Goal: Task Accomplishment & Management: Complete application form

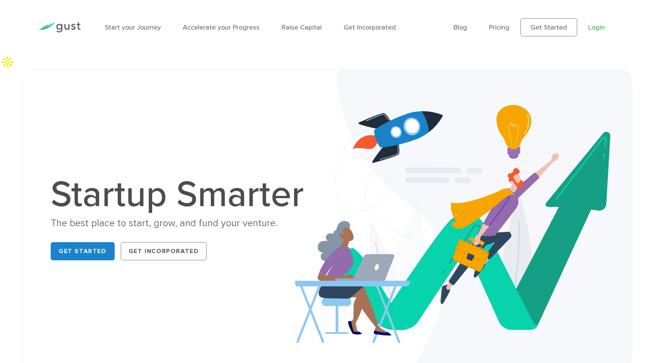
click at [589, 26] on link "Login" at bounding box center [596, 27] width 17 height 8
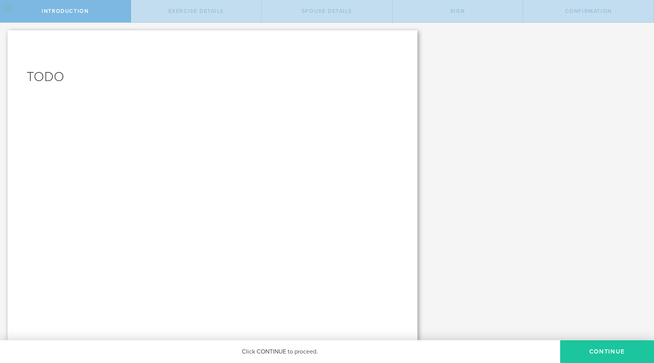
click at [596, 353] on button "CONTINUE" at bounding box center [607, 351] width 94 height 23
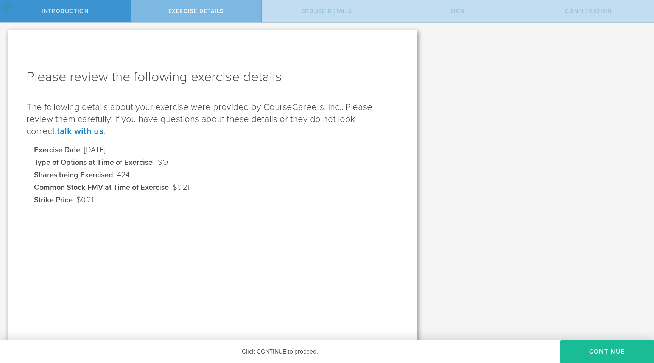
click at [596, 353] on button "Continue" at bounding box center [607, 351] width 94 height 23
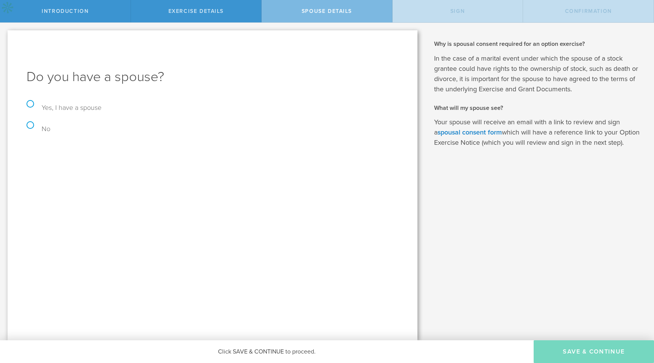
click at [31, 126] on label "No" at bounding box center [38, 129] width 24 height 8
click at [5, 39] on input "No" at bounding box center [2, 31] width 5 height 16
radio input "true"
click at [565, 342] on button "Save & Continue" at bounding box center [594, 351] width 120 height 23
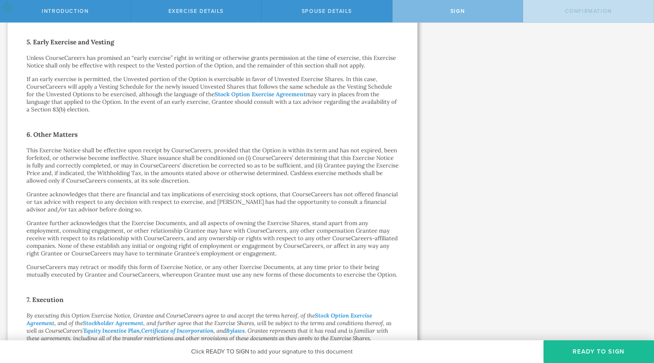
scroll to position [499, 0]
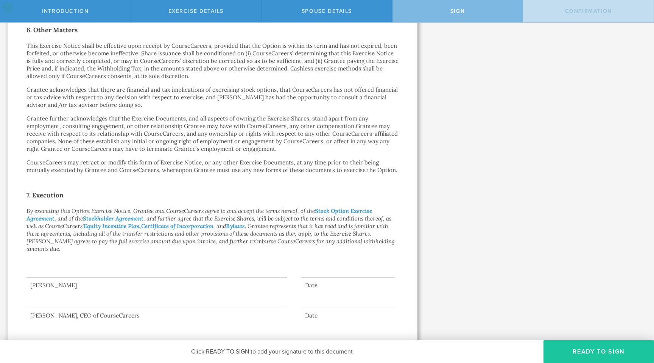
click at [592, 348] on button "Ready to Sign" at bounding box center [598, 351] width 111 height 23
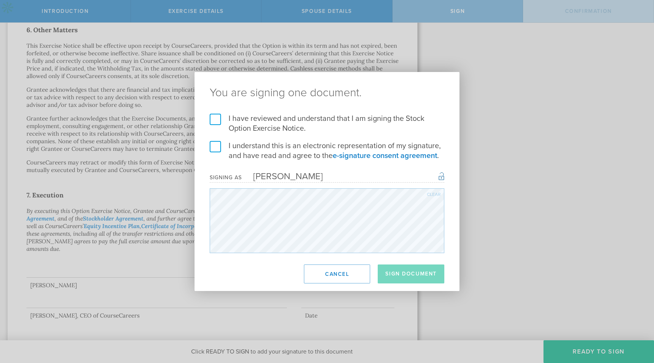
click at [215, 118] on label "I have reviewed and understand that I am signing the Stock Option Exercise Noti…" at bounding box center [327, 124] width 235 height 20
click at [0, 0] on input "I have reviewed and understand that I am signing the Stock Option Exercise Noti…" at bounding box center [0, 0] width 0 height 0
click at [215, 140] on form "I have reviewed and understand that I am signing the Stock Option Exercise Noti…" at bounding box center [327, 183] width 235 height 139
click at [215, 145] on label "I understand this is an electronic representation of my signature, and have rea…" at bounding box center [327, 151] width 235 height 20
click at [0, 0] on input "I understand this is an electronic representation of my signature, and have rea…" at bounding box center [0, 0] width 0 height 0
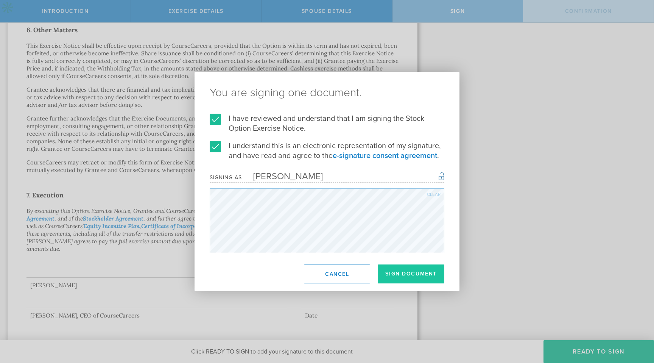
click at [431, 273] on button "Sign Document" at bounding box center [411, 273] width 67 height 19
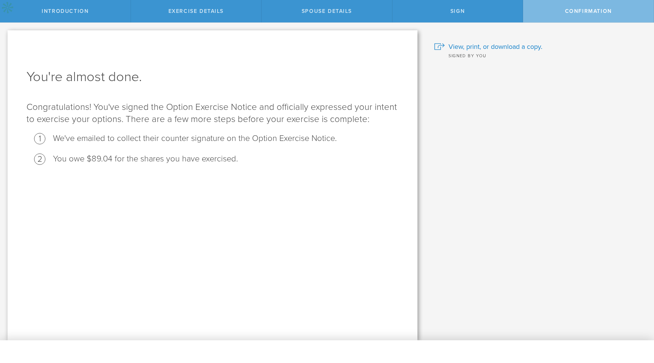
scroll to position [0, 0]
click at [576, 10] on span "Confirmation" at bounding box center [588, 11] width 47 height 6
